Goal: Navigation & Orientation: Find specific page/section

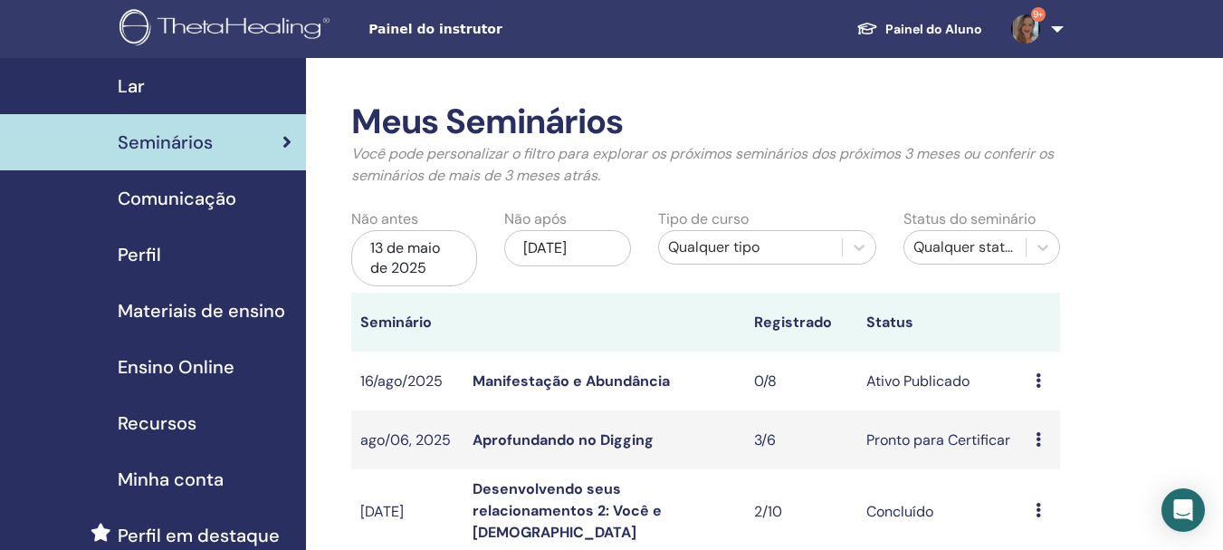
click at [149, 88] on div "Lar" at bounding box center [152, 85] width 277 height 27
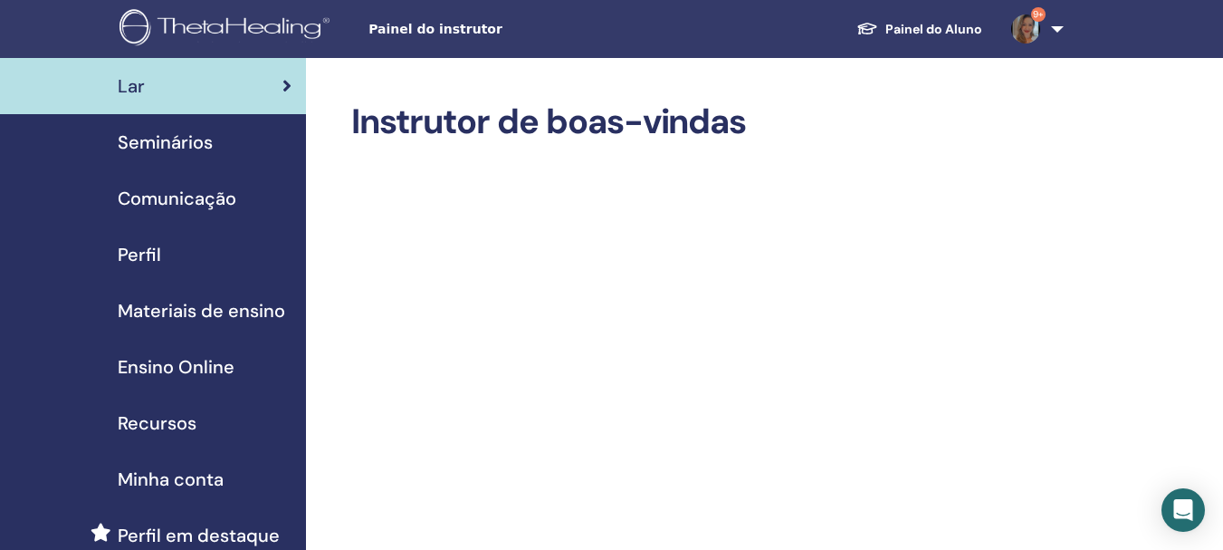
click at [187, 467] on span "Minha conta" at bounding box center [171, 478] width 106 height 27
click at [186, 203] on span "Comunicação" at bounding box center [177, 198] width 119 height 27
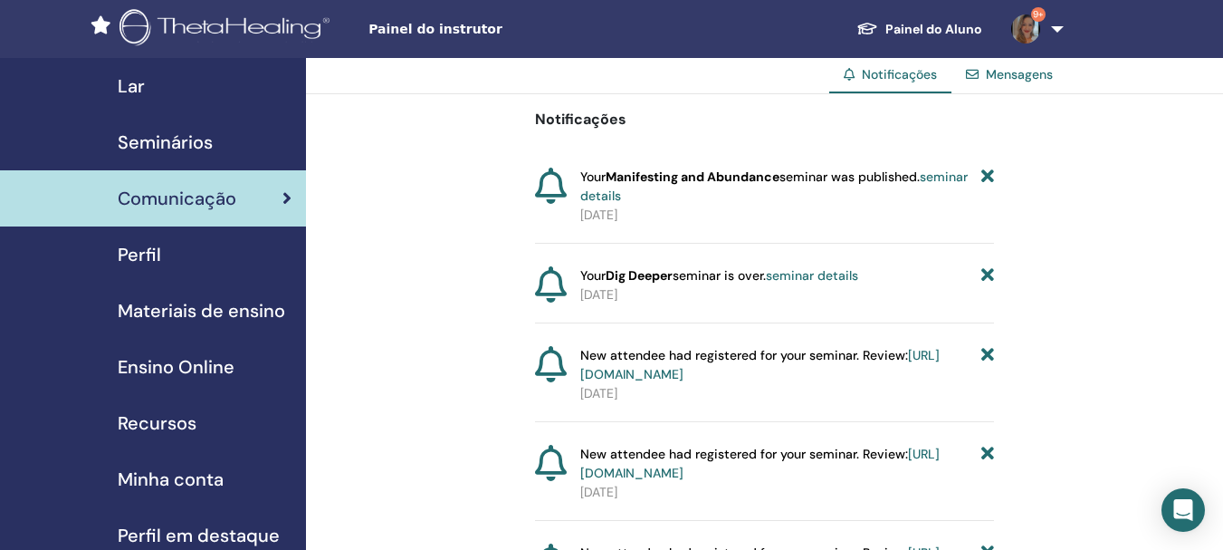
click at [185, 305] on span "Materiais de ensino" at bounding box center [202, 310] width 168 height 27
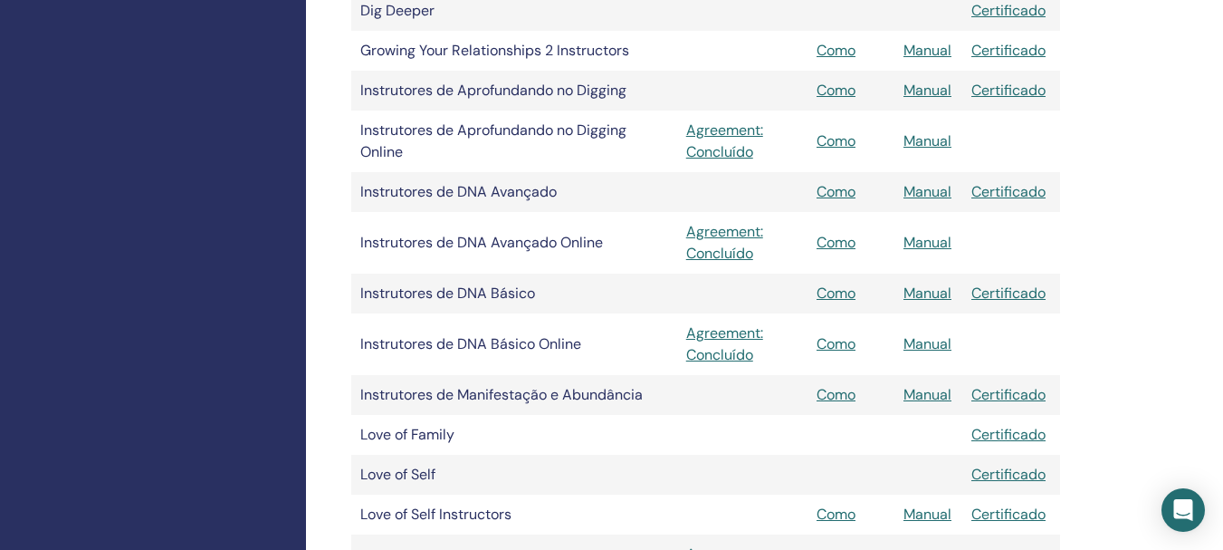
scroll to position [616, 0]
